Goal: Transaction & Acquisition: Purchase product/service

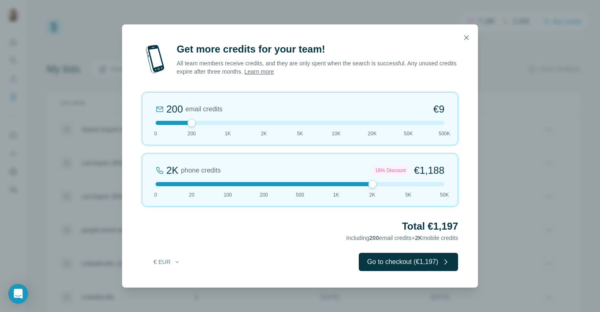
drag, startPoint x: 190, startPoint y: 186, endPoint x: 361, endPoint y: 185, distance: 171.3
click at [361, 185] on div at bounding box center [300, 184] width 289 height 4
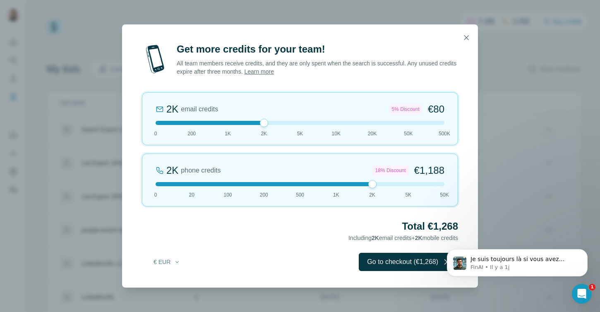
drag, startPoint x: 192, startPoint y: 125, endPoint x: 257, endPoint y: 128, distance: 64.2
click at [257, 128] on div "2K email credits 5% Discount €80 0 200 1K 2K 5K 10K 20K 50K 500K" at bounding box center [300, 118] width 316 height 53
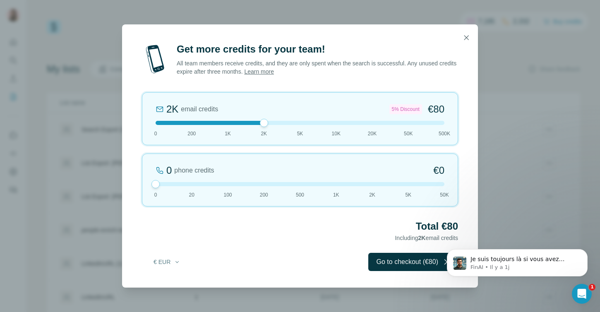
drag, startPoint x: 371, startPoint y: 188, endPoint x: 151, endPoint y: 187, distance: 220.1
click at [151, 187] on div "0 phone credits €0 0 20 100 200 500 1K 2K 5K 50K" at bounding box center [300, 179] width 316 height 53
click at [405, 248] on div "Get more credits for your team! All team members receive credits, and they are …" at bounding box center [300, 165] width 356 height 245
click at [400, 256] on button "Go to checkout (€80)" at bounding box center [413, 262] width 90 height 18
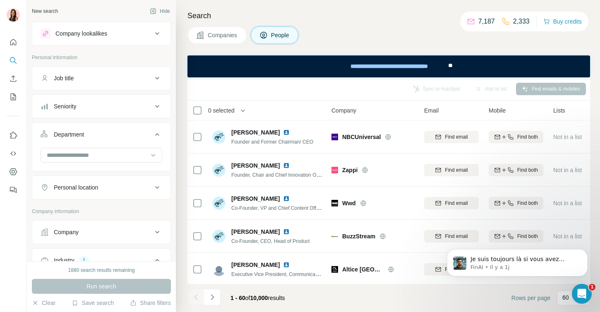
scroll to position [1822, 0]
